Goal: Download file/media

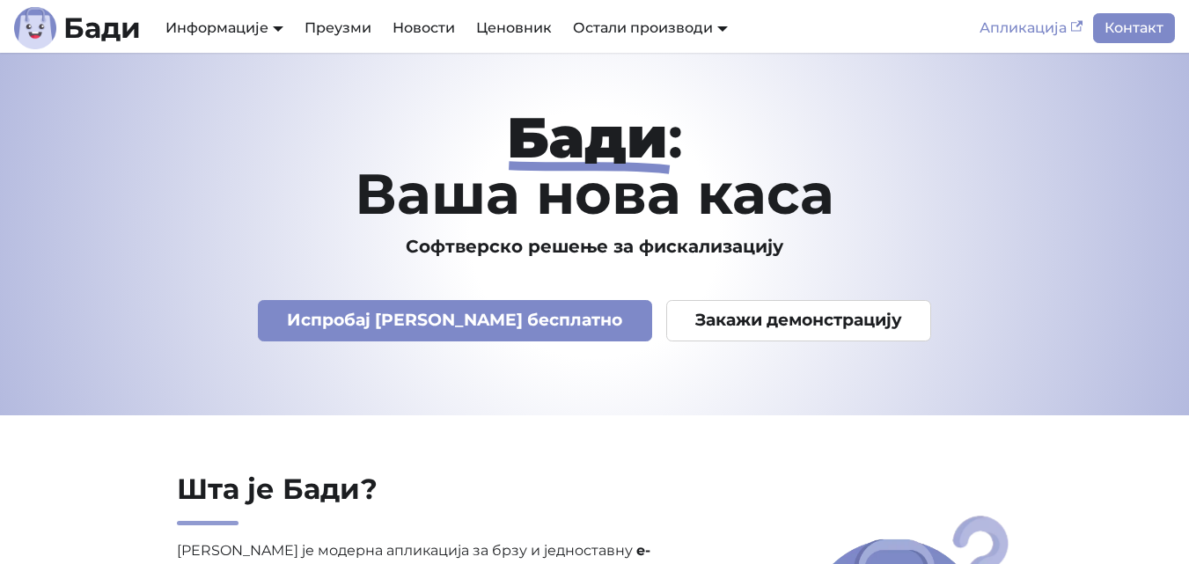
click at [1004, 32] on link "Апликација" at bounding box center [1031, 28] width 124 height 30
click at [316, 29] on link "Преузми" at bounding box center [338, 28] width 88 height 30
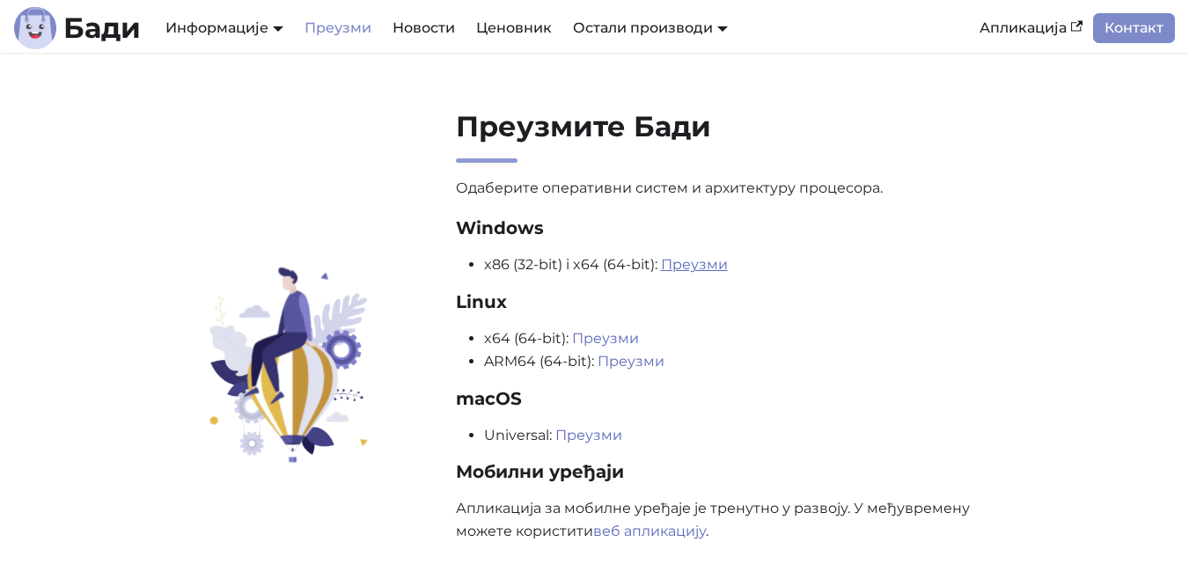
click at [678, 269] on link "Преузми" at bounding box center [694, 264] width 67 height 17
